Goal: Information Seeking & Learning: Compare options

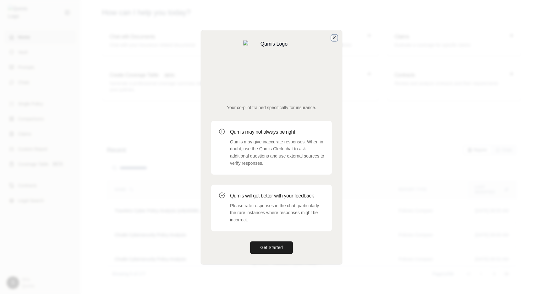
click at [335, 40] on icon "button" at bounding box center [334, 37] width 5 height 5
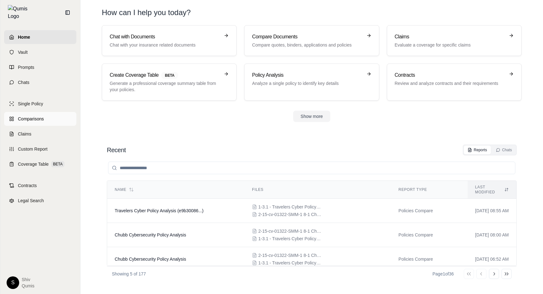
click at [34, 119] on link "Comparisons" at bounding box center [40, 119] width 72 height 14
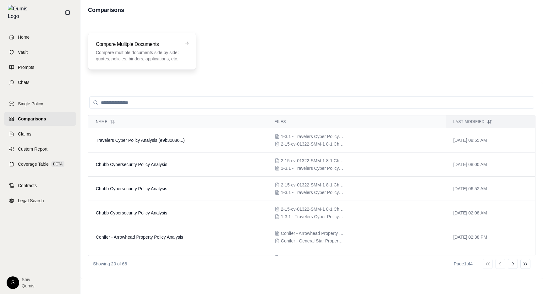
click at [152, 55] on p "Compare multiple documents side by side: quotes, policies, binders, application…" at bounding box center [138, 55] width 84 height 13
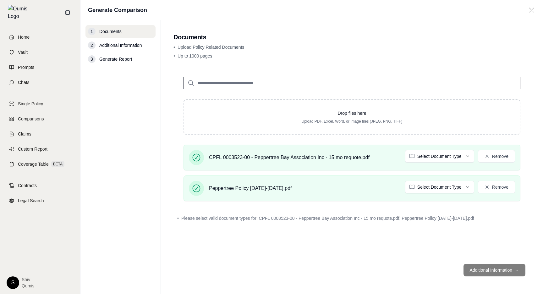
click at [445, 159] on html "Home Vault Prompts Chats Single Policy Comparisons Claims Custom Report Coverag…" at bounding box center [271, 147] width 543 height 294
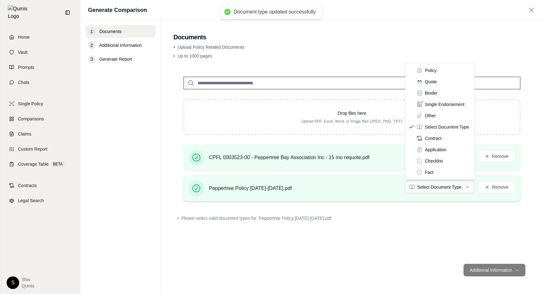
click at [448, 181] on html "Document type updated successfully Home Vault Prompts Chats Single Policy Compa…" at bounding box center [271, 147] width 543 height 294
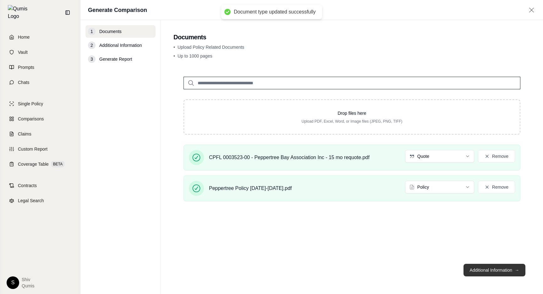
click at [494, 274] on button "Additional Information →" at bounding box center [495, 270] width 62 height 13
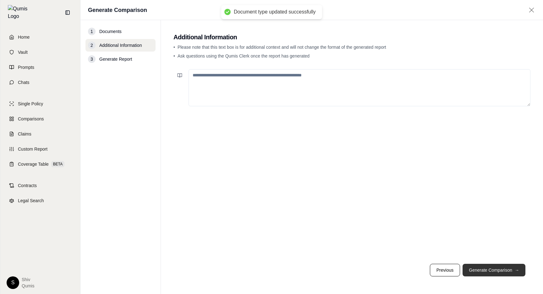
click at [494, 274] on button "Generate Comparison →" at bounding box center [494, 270] width 63 height 13
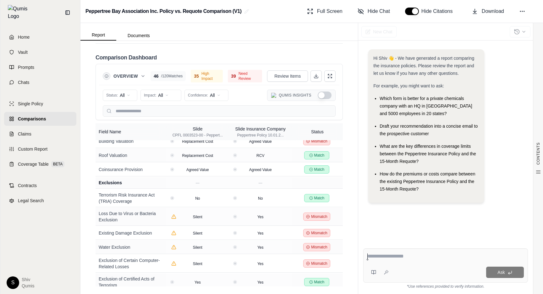
scroll to position [1511, 0]
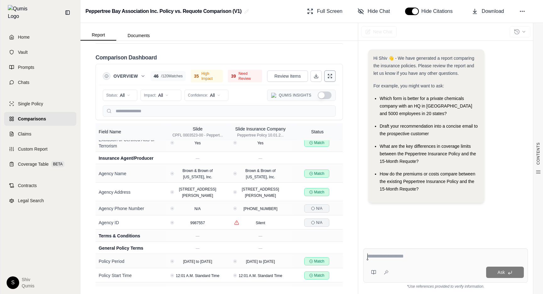
click at [334, 75] on button at bounding box center [330, 75] width 11 height 11
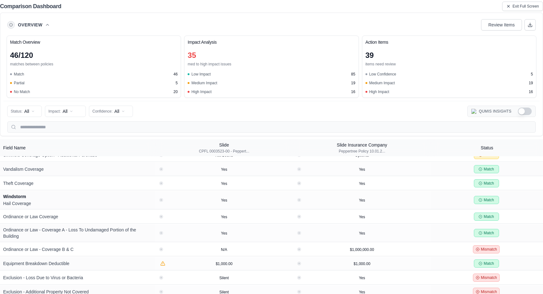
scroll to position [1205, 0]
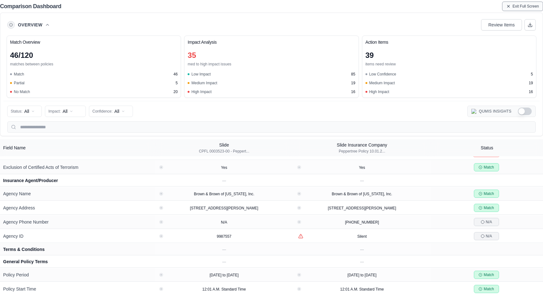
click at [519, 8] on span "Exit Full Screen" at bounding box center [526, 6] width 26 height 5
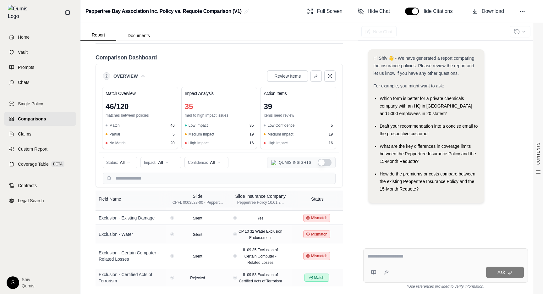
scroll to position [2047, 0]
